Goal: Transaction & Acquisition: Book appointment/travel/reservation

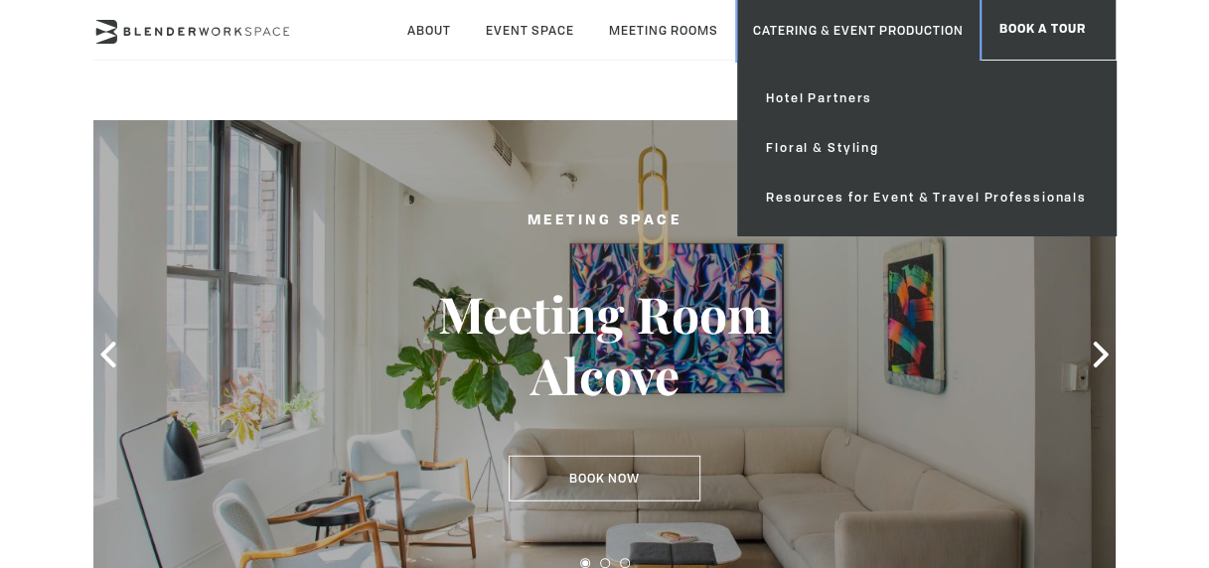
click at [888, 46] on link "Catering & Event Production" at bounding box center [858, 30] width 242 height 61
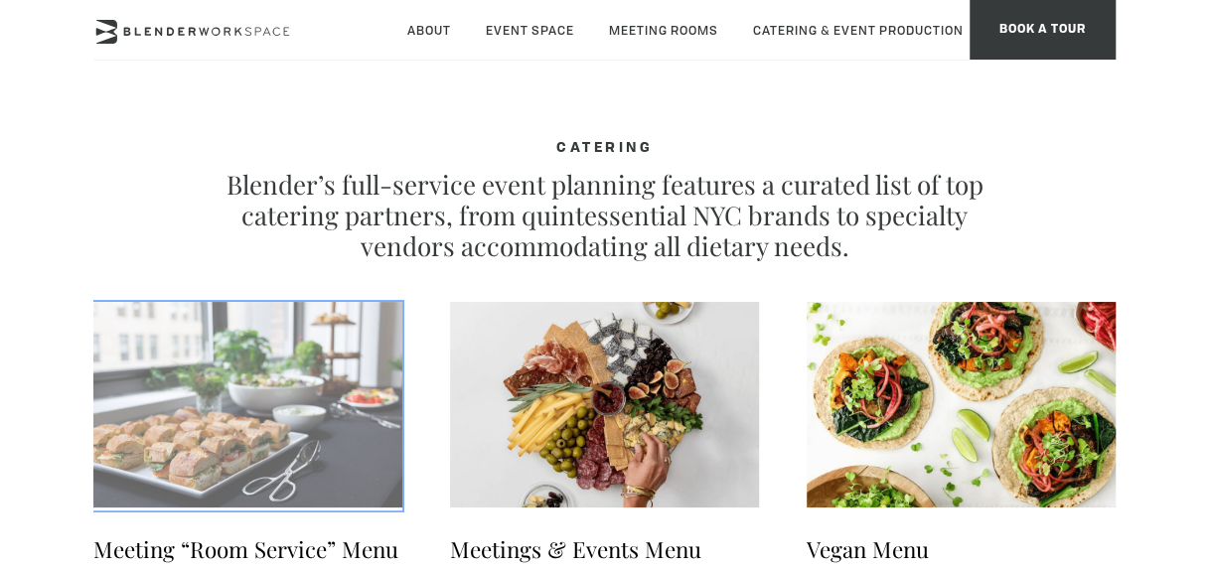
click at [279, 382] on img at bounding box center [247, 405] width 309 height 206
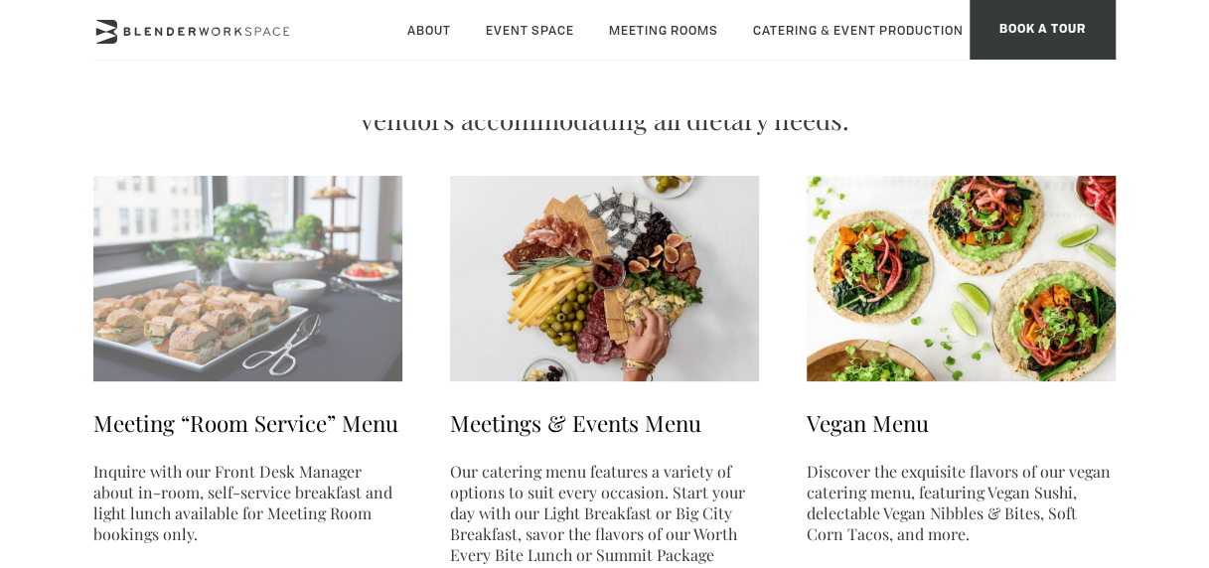
scroll to position [199, 0]
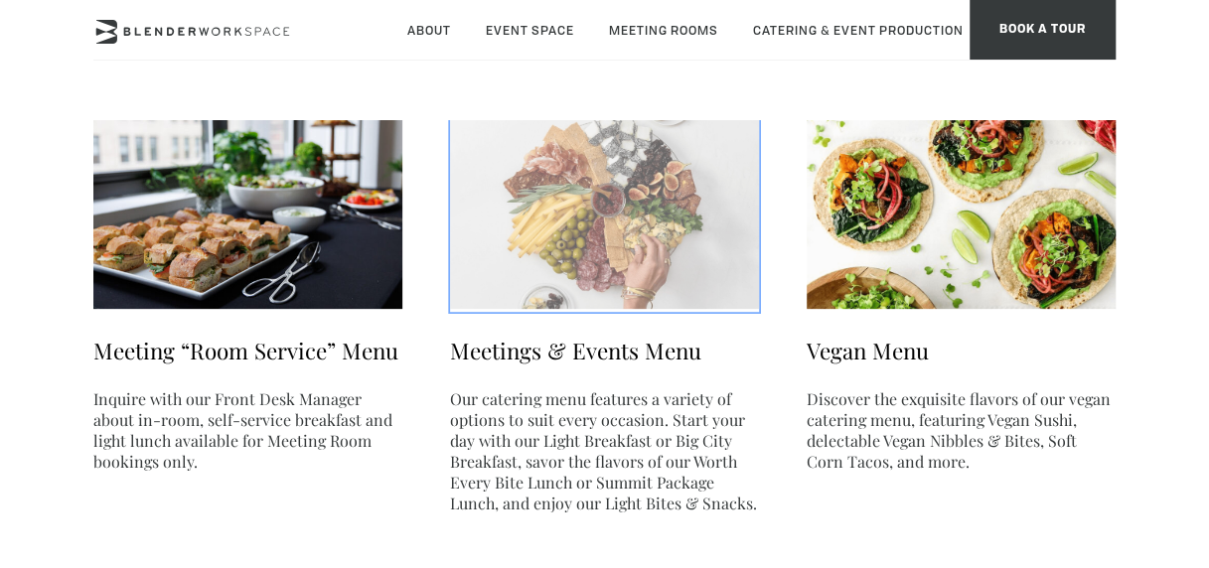
click at [517, 246] on img at bounding box center [604, 206] width 309 height 206
